Goal: Information Seeking & Learning: Understand process/instructions

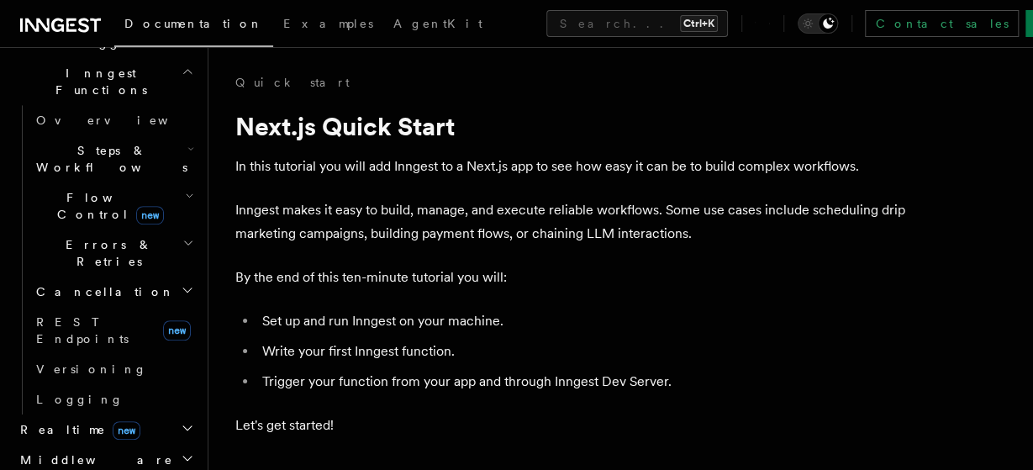
scroll to position [522, 0]
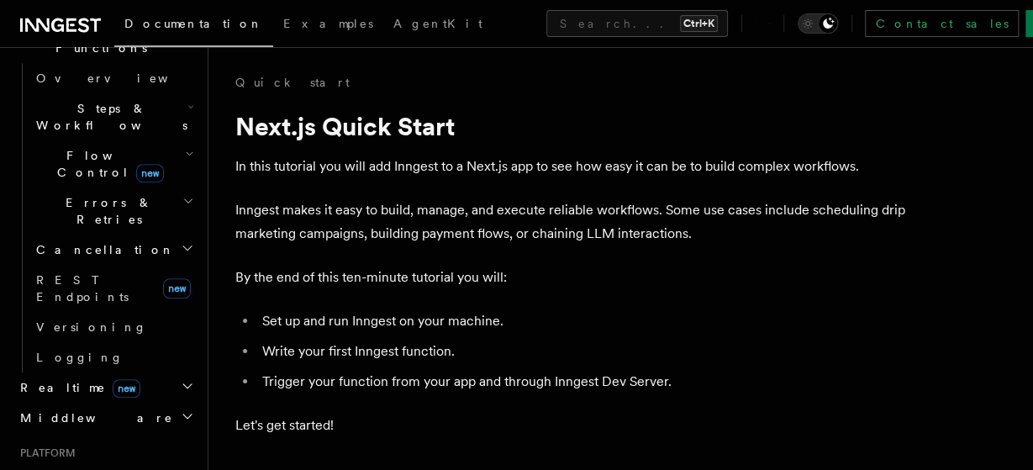
click at [182, 379] on icon "button" at bounding box center [187, 385] width 13 height 13
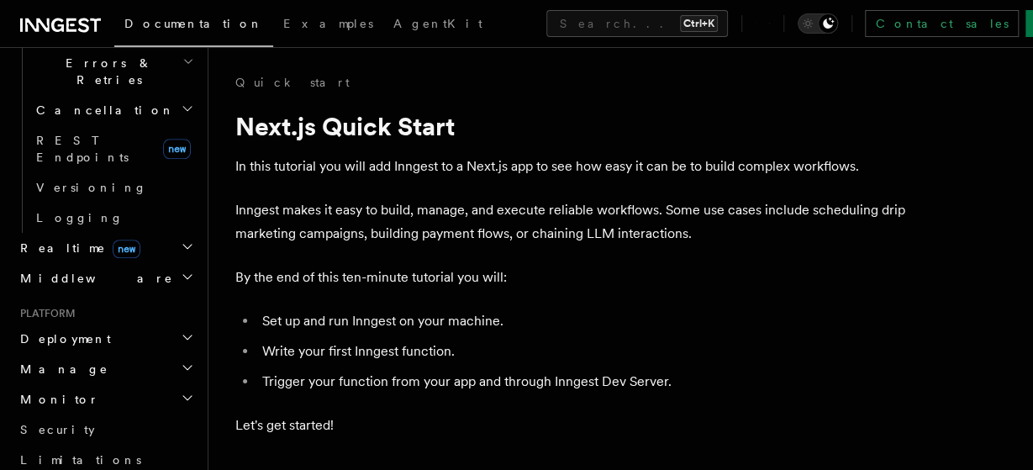
scroll to position [662, 0]
click at [179, 323] on h2 "Deployment" at bounding box center [105, 338] width 184 height 30
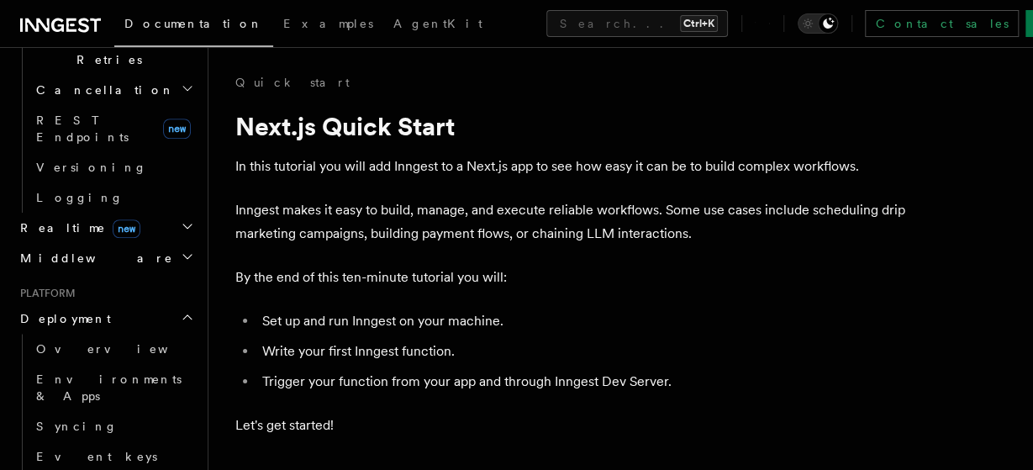
scroll to position [680, 0]
click at [190, 312] on icon "button" at bounding box center [187, 318] width 13 height 13
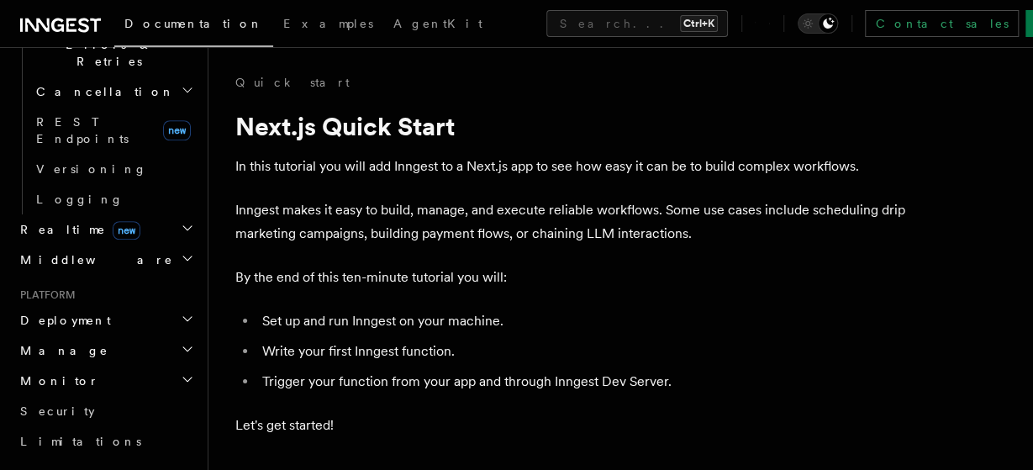
click at [190, 335] on h2 "Manage" at bounding box center [105, 350] width 184 height 30
click at [187, 372] on icon "button" at bounding box center [187, 378] width 13 height 13
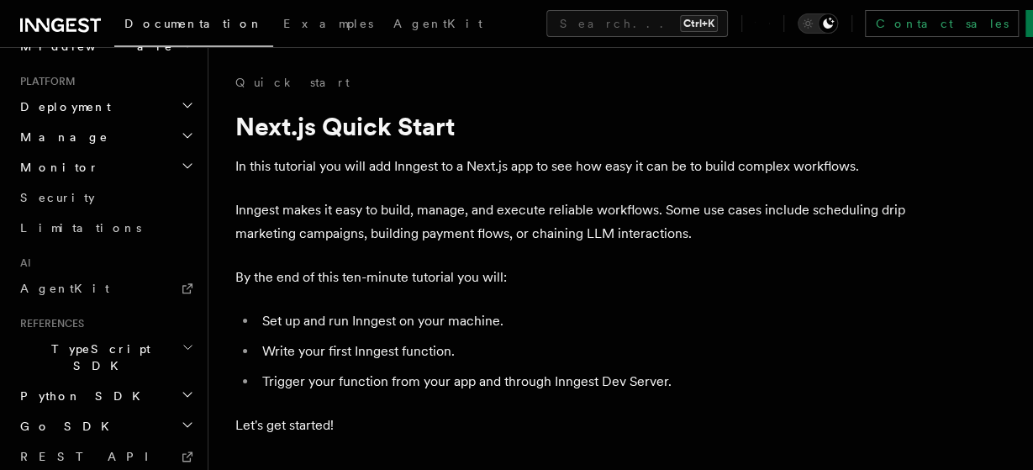
scroll to position [908, 0]
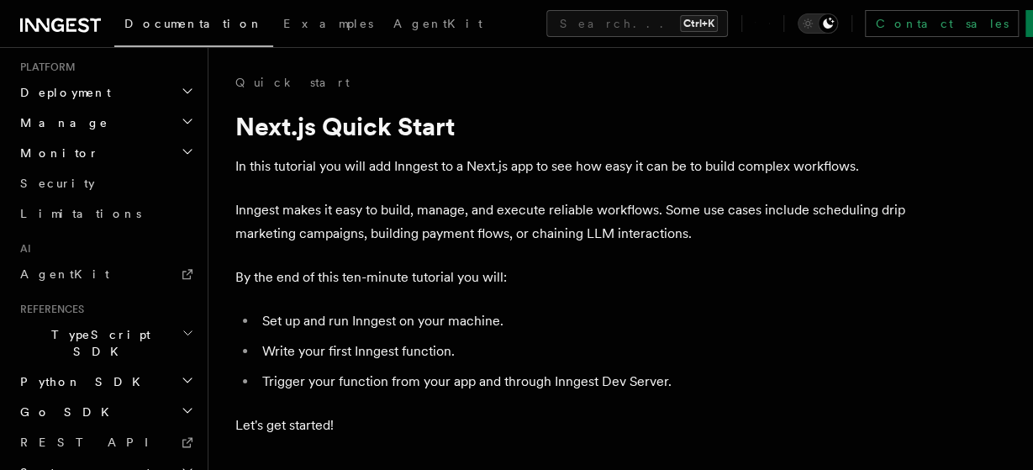
click at [187, 326] on icon "button" at bounding box center [188, 332] width 13 height 13
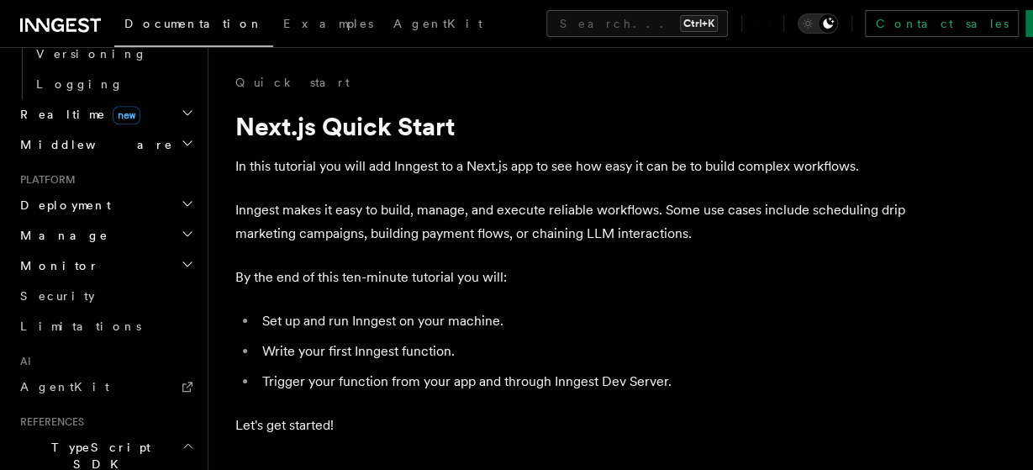
scroll to position [773, 0]
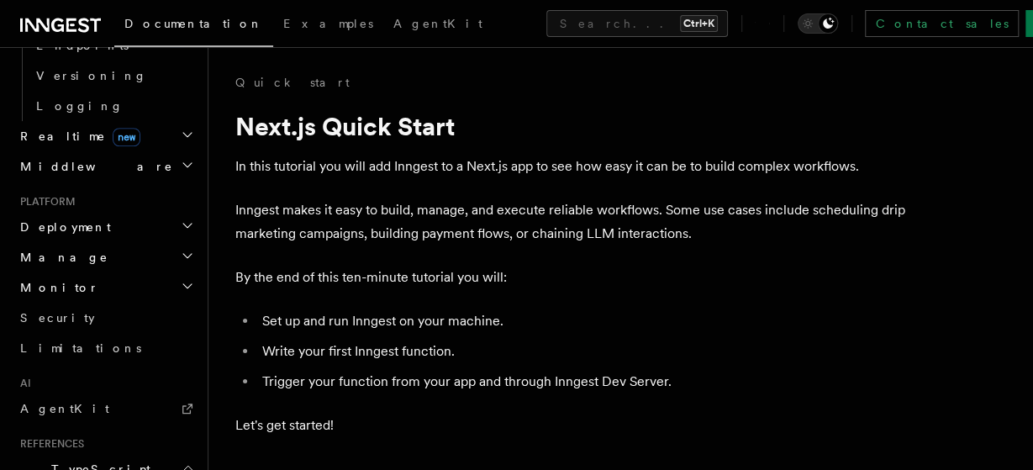
click at [181, 454] on h2 "TypeScript SDK" at bounding box center [105, 477] width 184 height 47
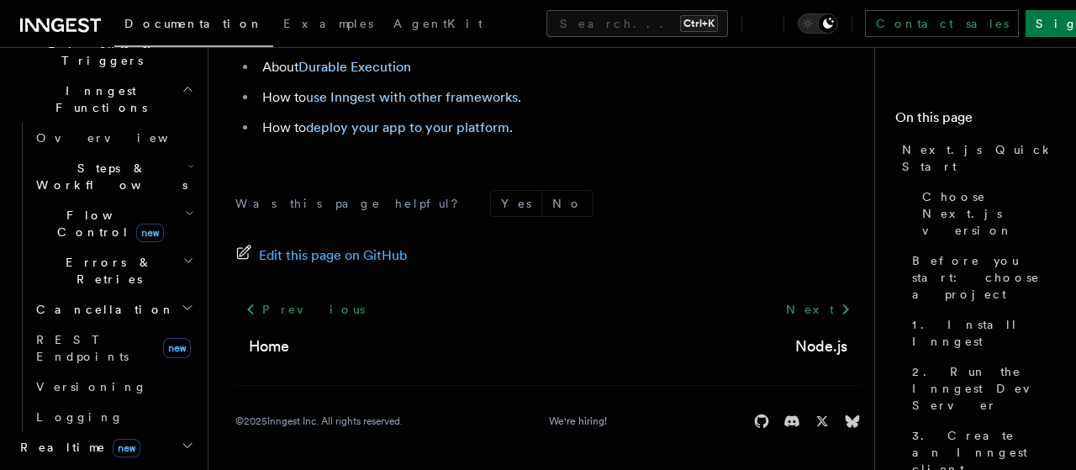
scroll to position [463, 0]
